Goal: Find specific page/section: Find specific page/section

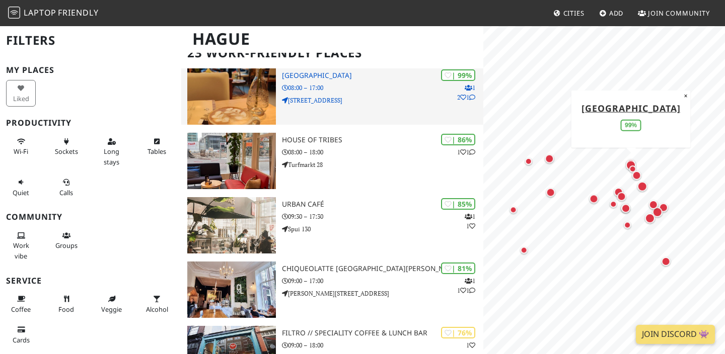
scroll to position [82, 0]
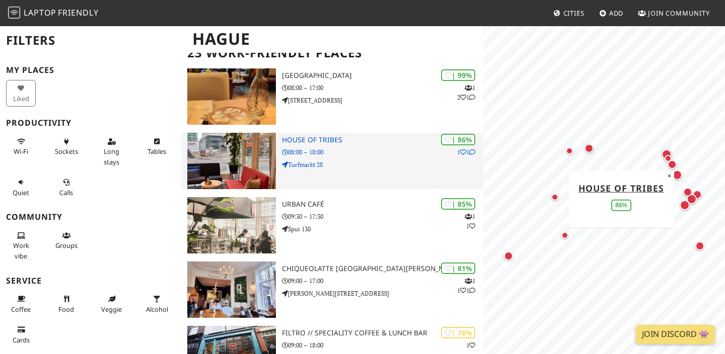
click at [314, 145] on div "| 86% 1 1 House of Tribes 08:00 – 18:00 Turfmarkt 28" at bounding box center [382, 161] width 201 height 56
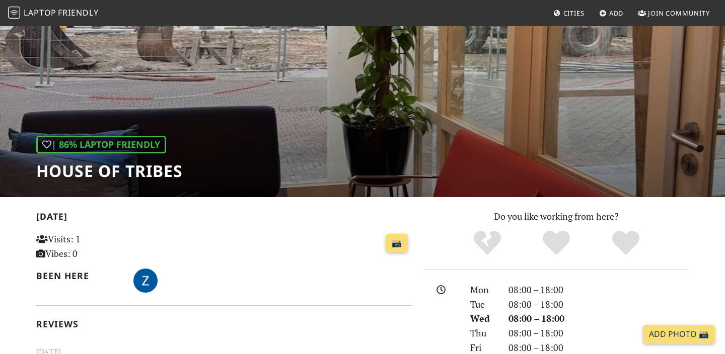
scroll to position [18, 0]
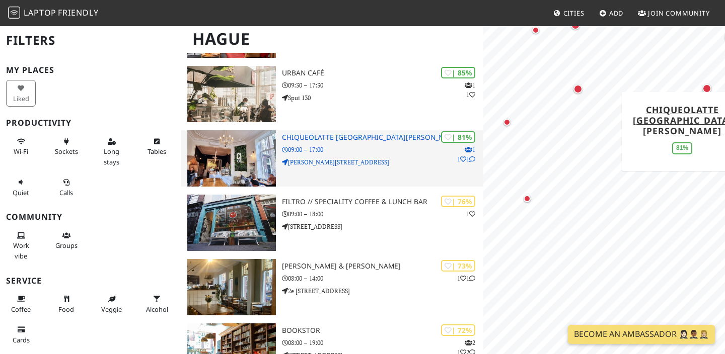
scroll to position [227, 0]
